Goal: Transaction & Acquisition: Book appointment/travel/reservation

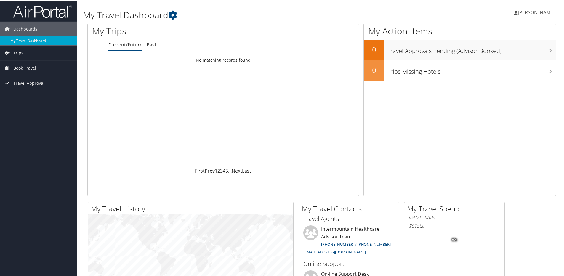
click at [528, 13] on span "[PERSON_NAME]" at bounding box center [535, 12] width 37 height 7
click at [496, 52] on link "View Travel Profile" at bounding box center [520, 53] width 66 height 10
click at [531, 13] on span "[PERSON_NAME]" at bounding box center [535, 12] width 37 height 7
click at [495, 31] on link "My Settings" at bounding box center [520, 33] width 66 height 10
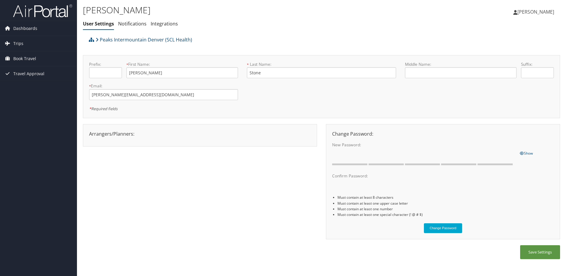
click at [525, 12] on span "[PERSON_NAME]" at bounding box center [535, 12] width 37 height 7
click at [501, 54] on link "View Travel Profile" at bounding box center [521, 53] width 66 height 10
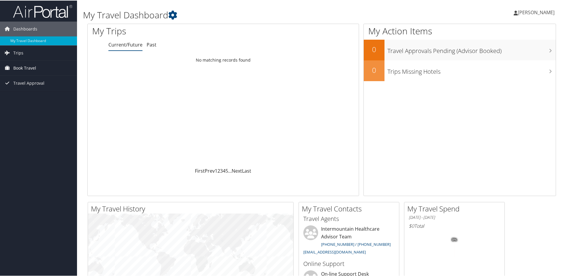
click at [30, 68] on span "Book Travel" at bounding box center [24, 67] width 23 height 15
click at [24, 96] on link "Book/Manage Online Trips" at bounding box center [38, 97] width 77 height 9
click at [30, 67] on span "Book Travel" at bounding box center [24, 67] width 23 height 15
click at [21, 97] on link "Book/Manage Online Trips" at bounding box center [38, 97] width 77 height 9
click at [26, 67] on span "Book Travel" at bounding box center [24, 67] width 23 height 15
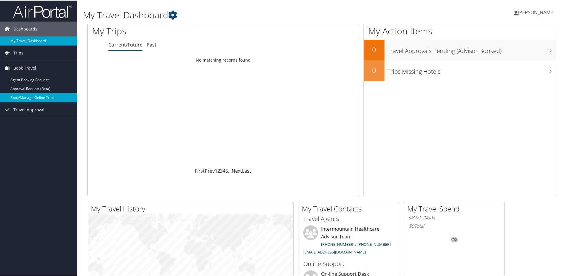
click at [27, 97] on link "Book/Manage Online Trips" at bounding box center [38, 97] width 77 height 9
